Goal: Information Seeking & Learning: Learn about a topic

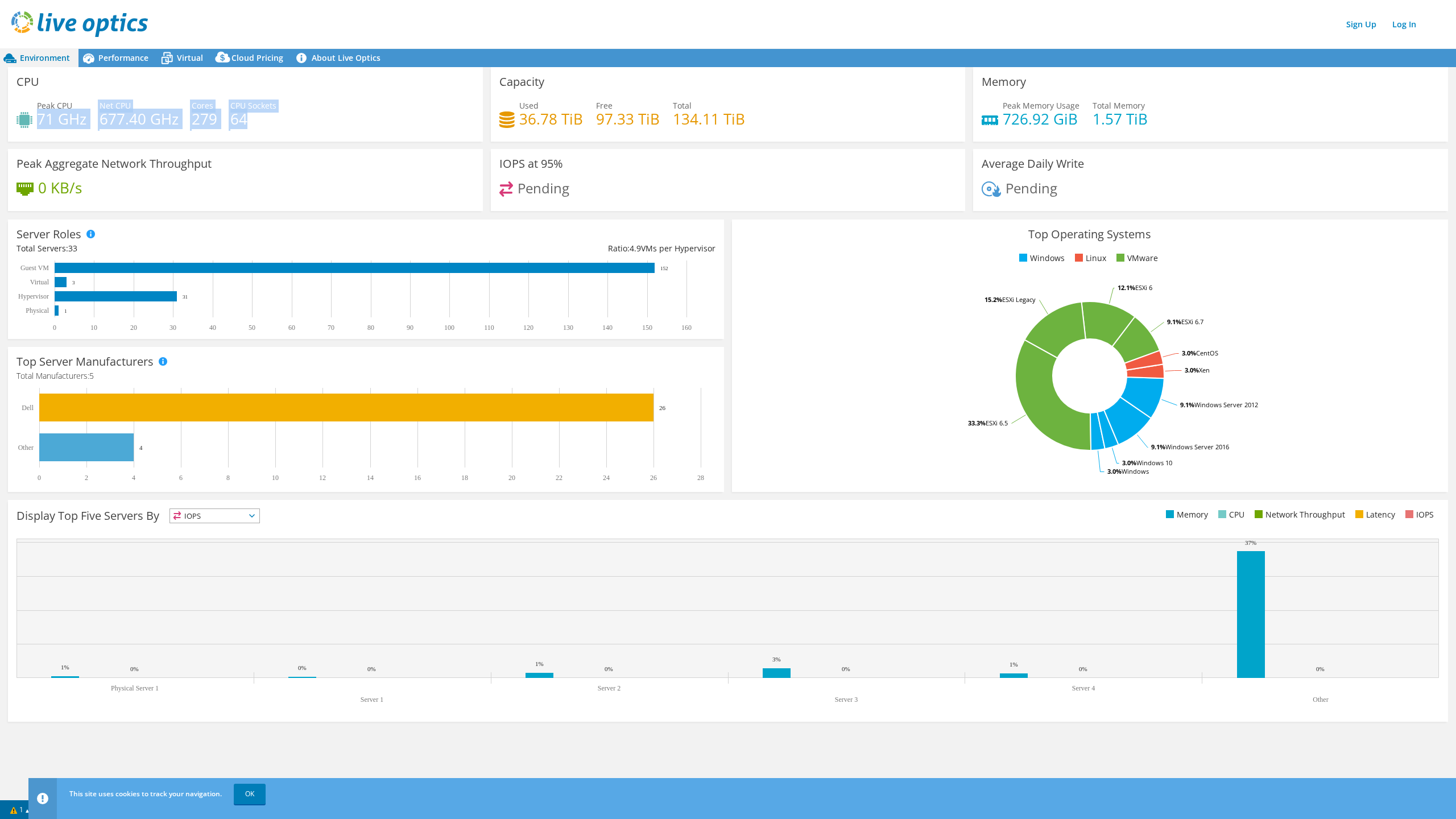
drag, startPoint x: 38, startPoint y: 115, endPoint x: 256, endPoint y: 121, distance: 218.1
click at [249, 117] on div "Peak CPU 71 GHz Net CPU 677.40 GHz Cores 279 CPU Sockets 64" at bounding box center [246, 118] width 458 height 37
click at [77, 125] on h4 "71 GHz" at bounding box center [61, 119] width 49 height 13
drag, startPoint x: 36, startPoint y: 108, endPoint x: 266, endPoint y: 136, distance: 231.7
click at [266, 136] on div "Peak CPU 71 GHz Net CPU 677.40 GHz Cores 279 CPU Sockets 64" at bounding box center [246, 118] width 458 height 37
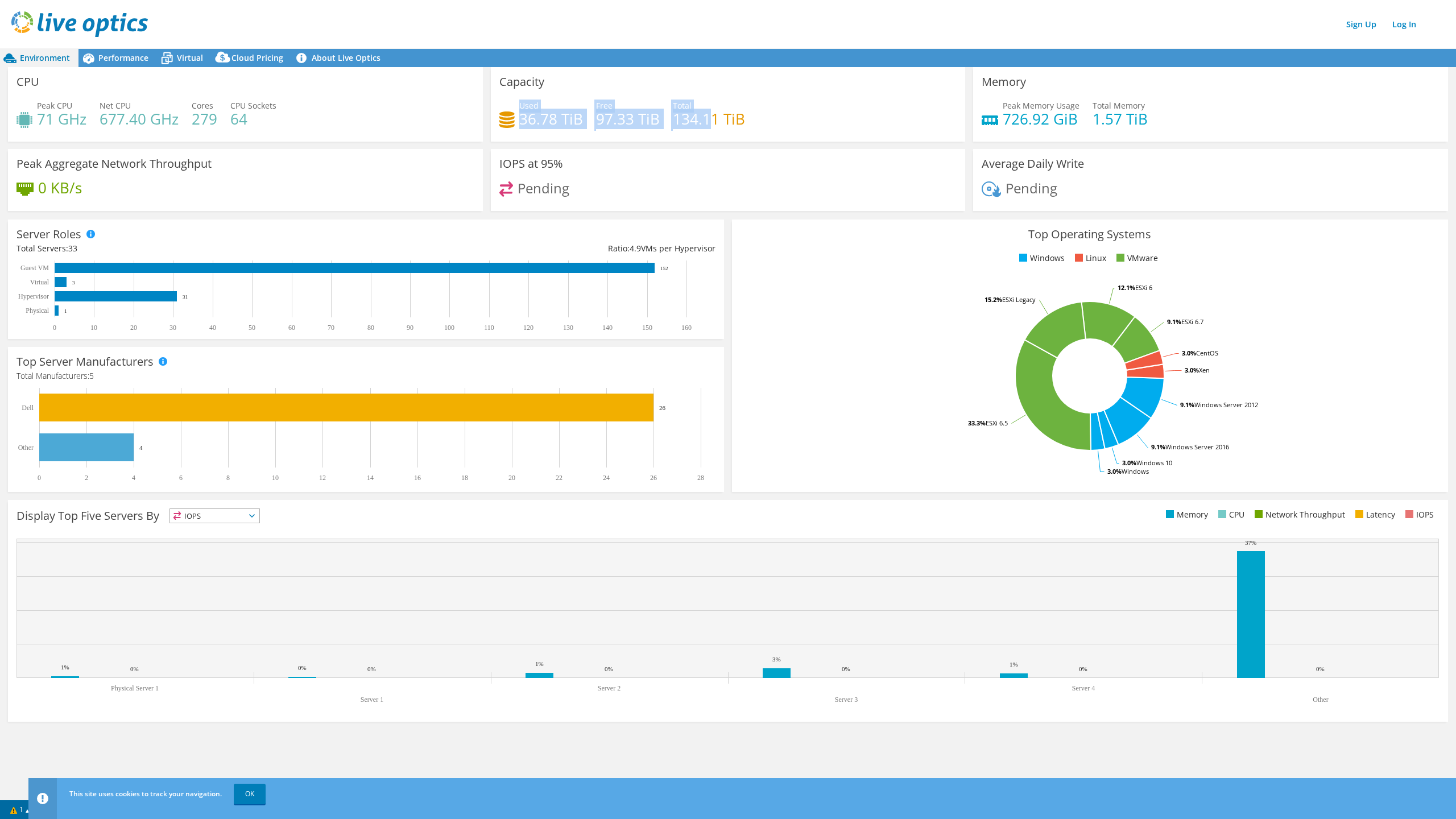
drag, startPoint x: 522, startPoint y: 105, endPoint x: 709, endPoint y: 112, distance: 187.1
click at [709, 112] on div "Used 36.78 TiB Free 97.33 TiB Total 134.11 TiB" at bounding box center [729, 118] width 458 height 37
drag, startPoint x: 980, startPoint y: 166, endPoint x: 1088, endPoint y: 162, distance: 108.1
click at [1088, 162] on div "Average Daily Write Pending" at bounding box center [1210, 180] width 475 height 62
click at [140, 60] on span "Performance" at bounding box center [123, 58] width 50 height 11
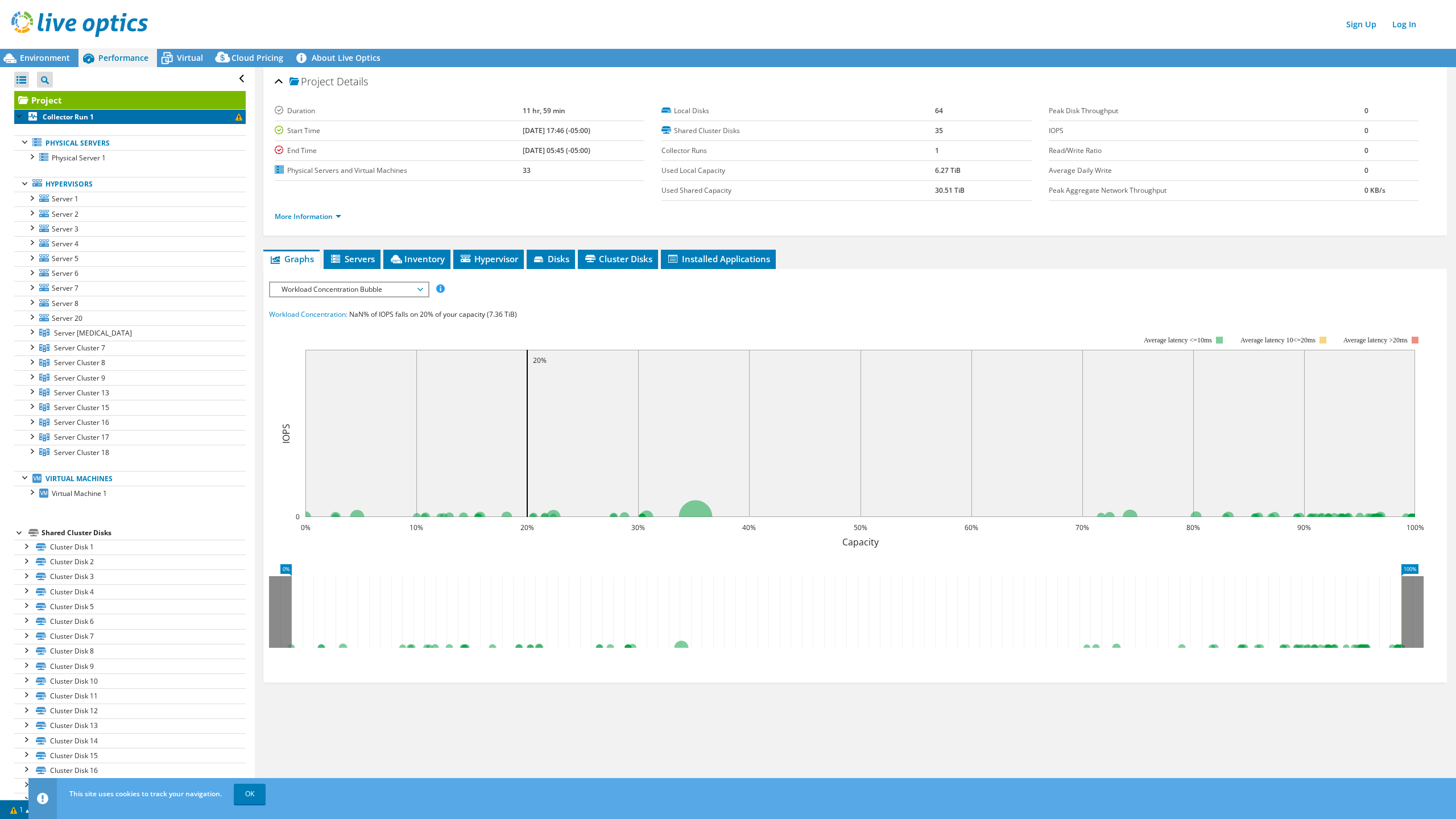
click at [136, 122] on link "Collector Run 1" at bounding box center [129, 116] width 231 height 15
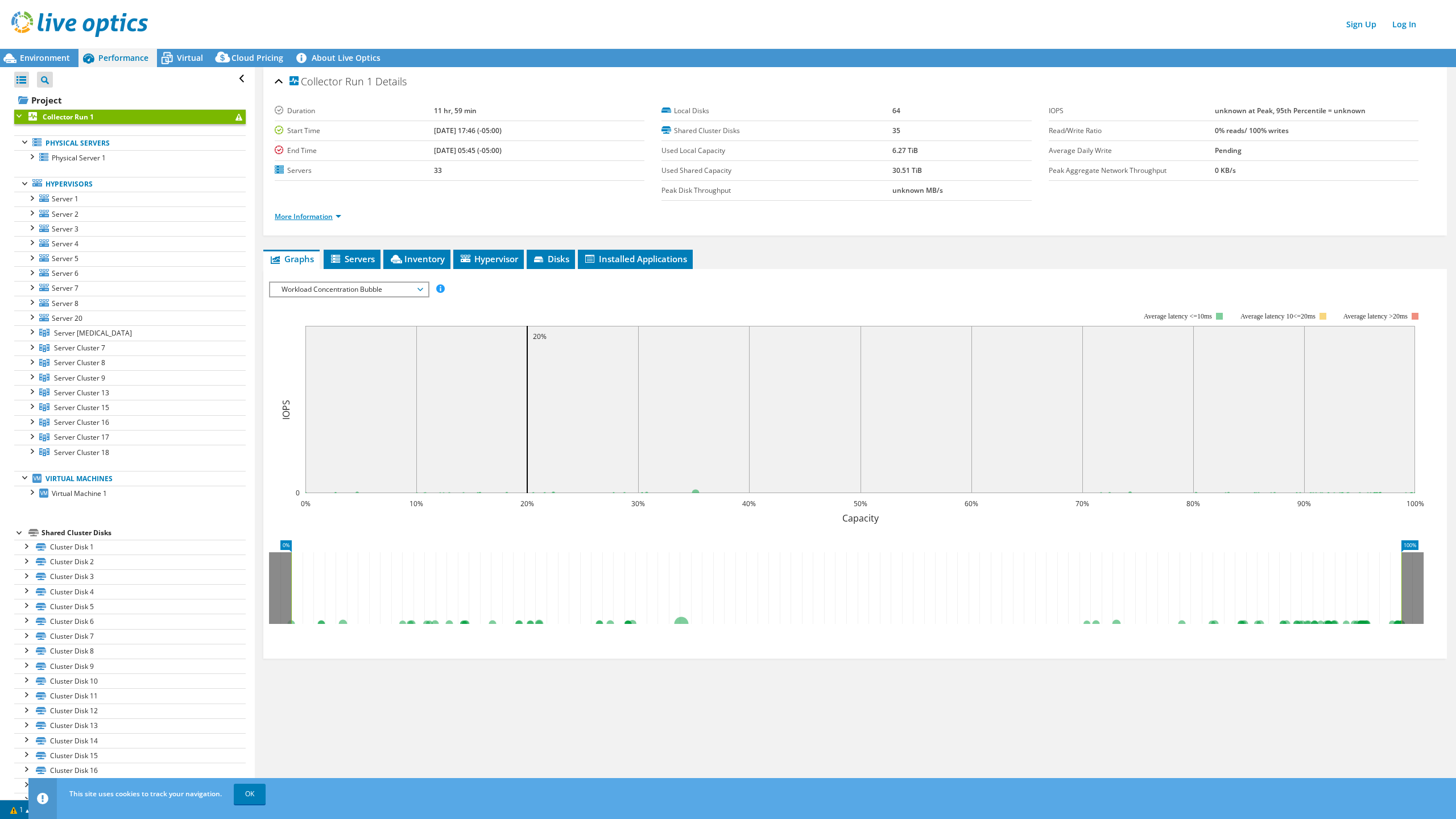
click at [302, 217] on link "More Information" at bounding box center [308, 217] width 67 height 9
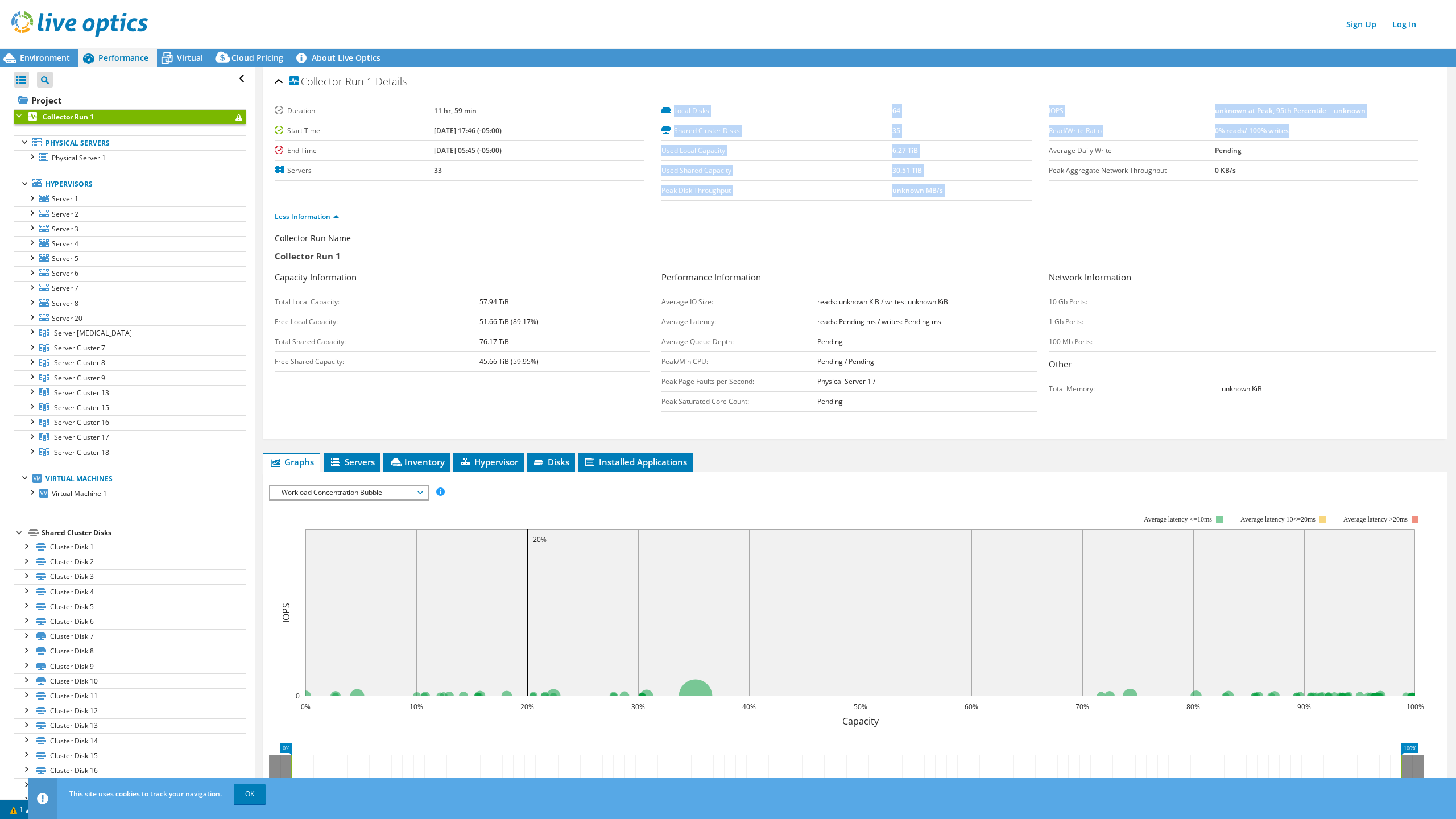
drag, startPoint x: 1294, startPoint y: 131, endPoint x: 1035, endPoint y: 113, distance: 259.6
click at [1035, 113] on section "Duration 11 hr, 59 min Start Time [DATE] 17:46 (-05:00) End Time [DATE] 05:45 (…" at bounding box center [855, 166] width 1161 height 131
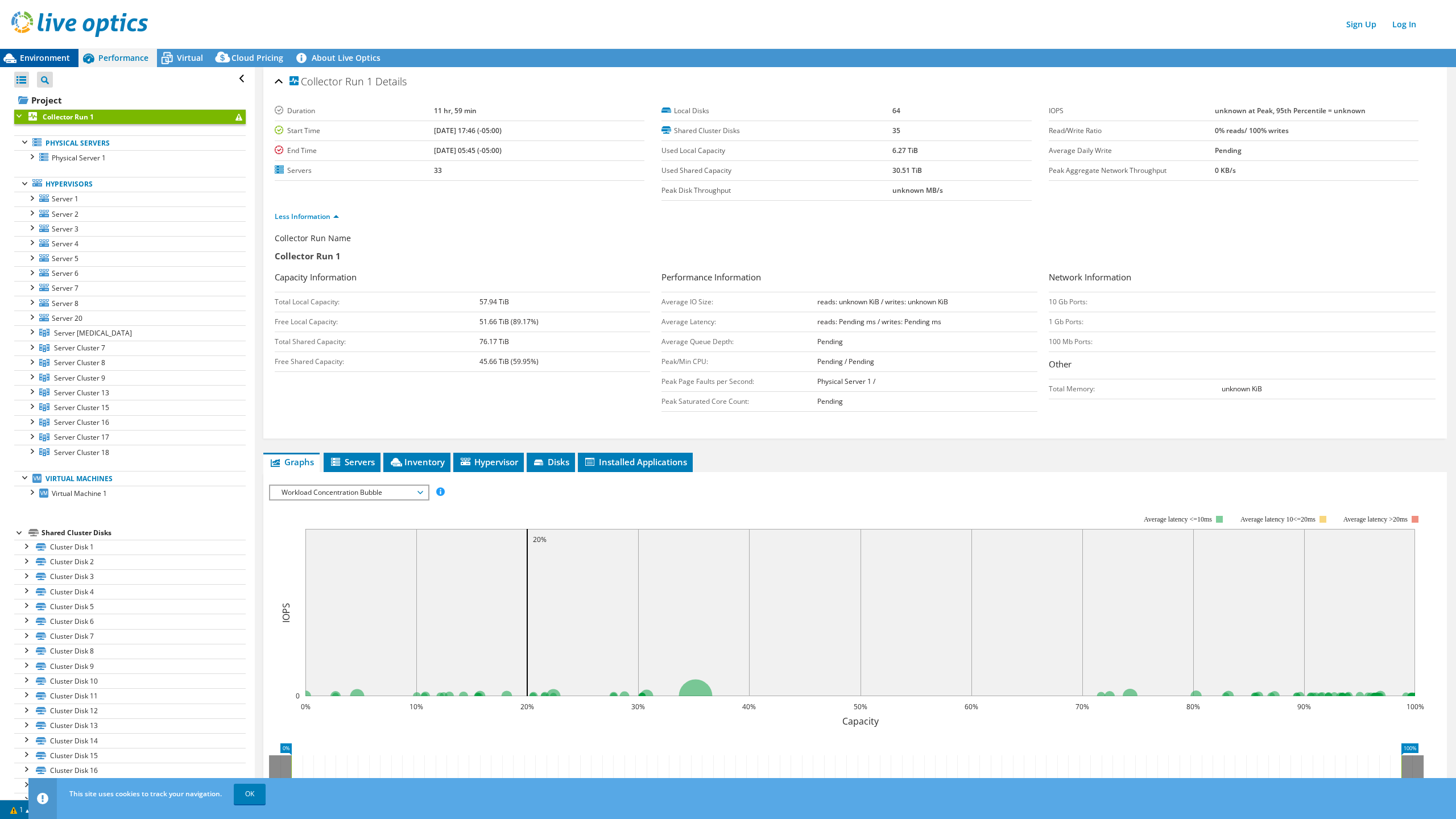
click at [43, 56] on span "Environment" at bounding box center [45, 58] width 50 height 11
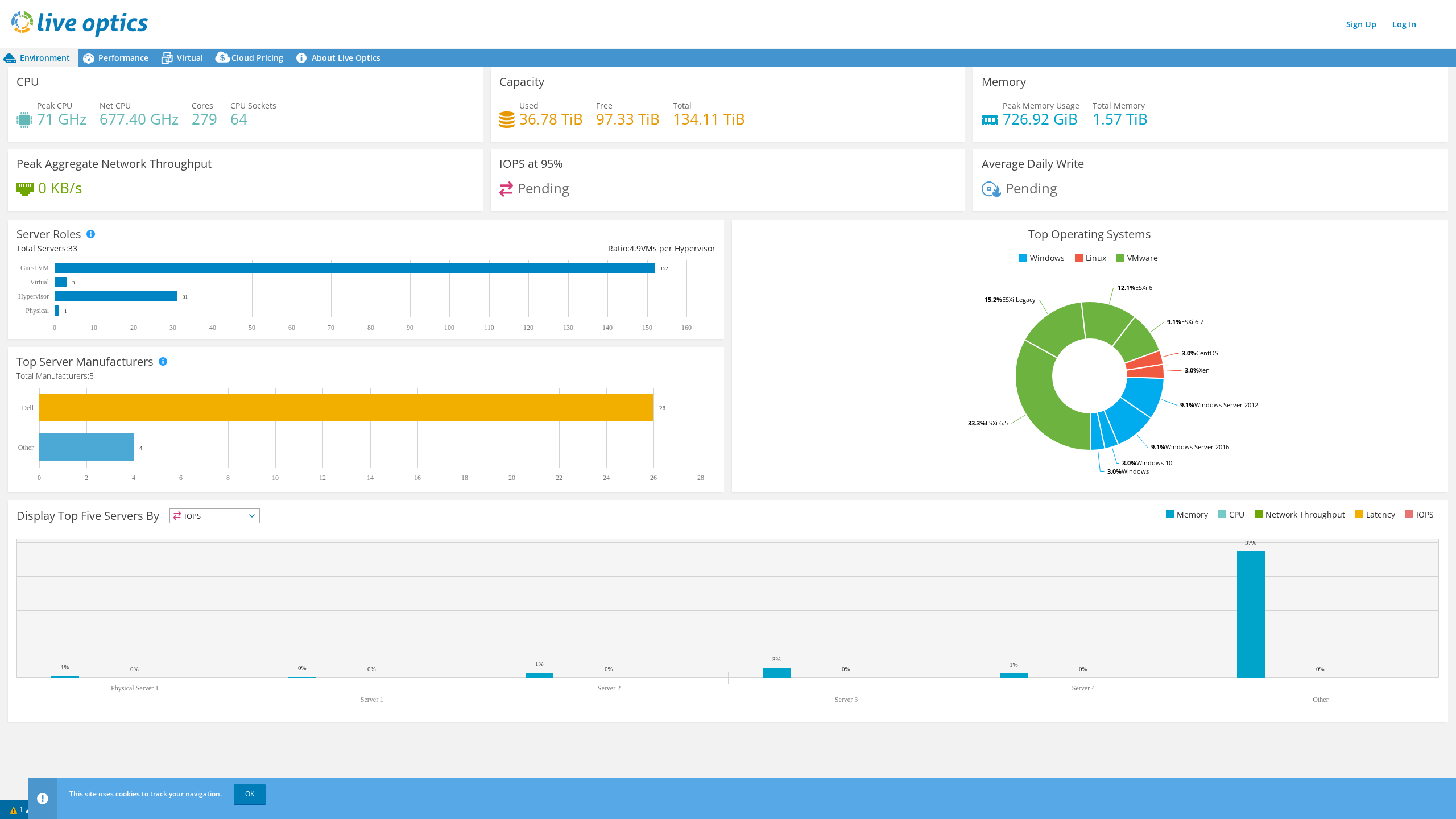
click at [1174, 102] on div "Peak Memory Usage 726.92 GiB Total Memory 1.57 TiB" at bounding box center [1210, 118] width 458 height 37
